Goal: Use online tool/utility: Utilize a website feature to perform a specific function

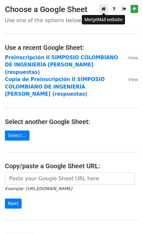
click at [103, 8] on icon at bounding box center [103, 9] width 4 height 5
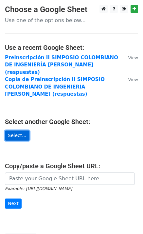
click at [19, 131] on link "Select..." at bounding box center [17, 136] width 24 height 10
click at [21, 131] on link "Select..." at bounding box center [17, 136] width 24 height 10
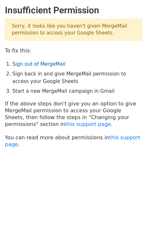
click at [36, 66] on link "Sign out of MergeMail" at bounding box center [38, 64] width 53 height 6
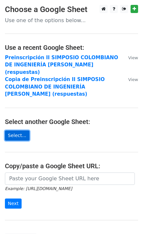
click at [20, 131] on link "Select..." at bounding box center [17, 136] width 24 height 10
click at [21, 131] on link "Select..." at bounding box center [17, 136] width 24 height 10
